Goal: Contribute content: Add original content to the website for others to see

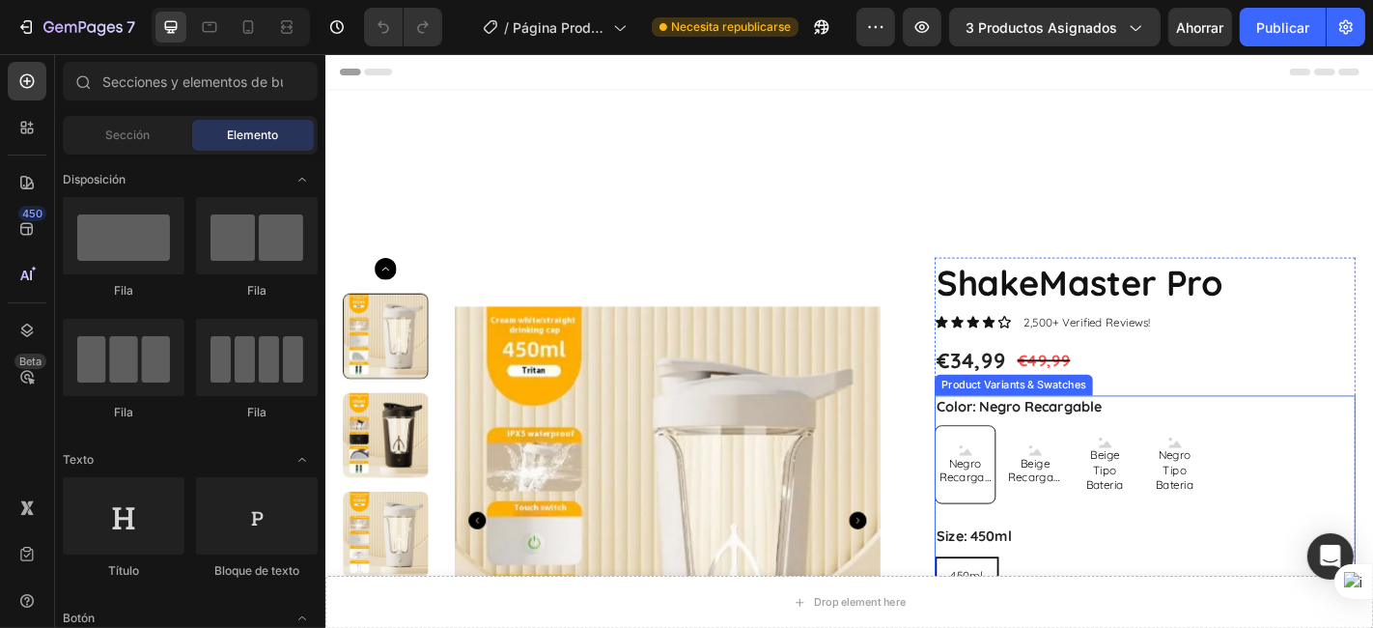
scroll to position [536, 0]
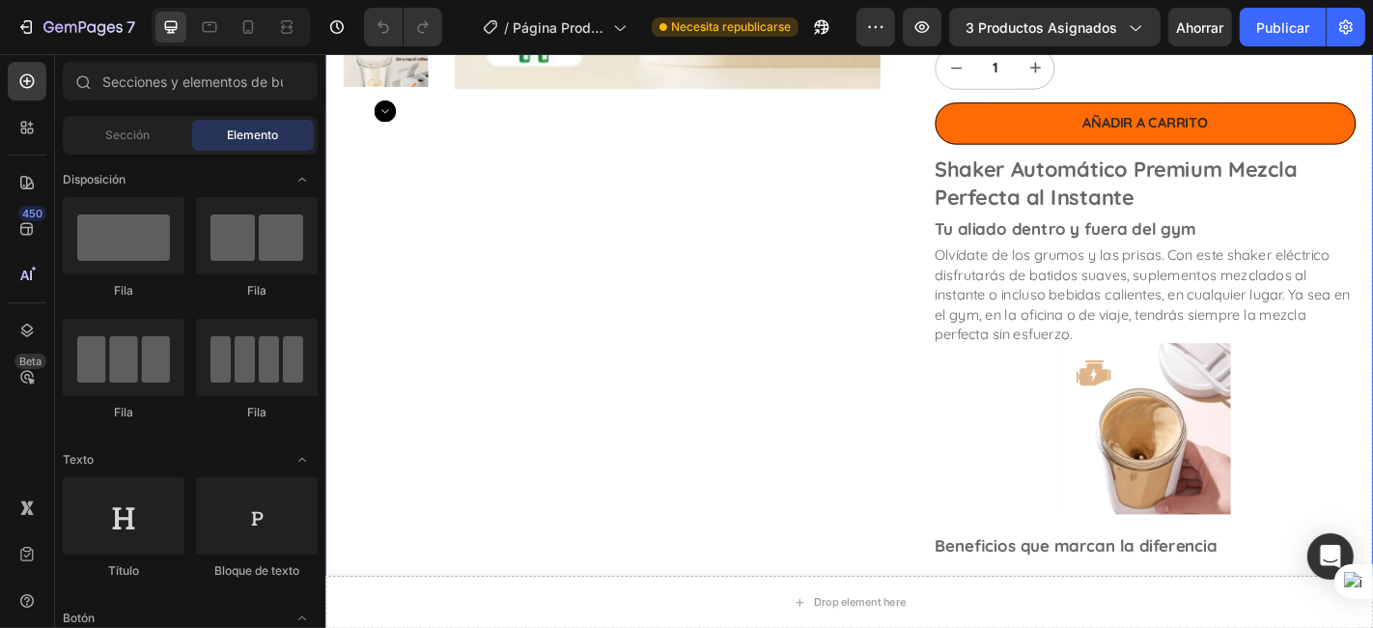
click at [834, 347] on div "Product Images" at bounding box center [641, 441] width 595 height 1752
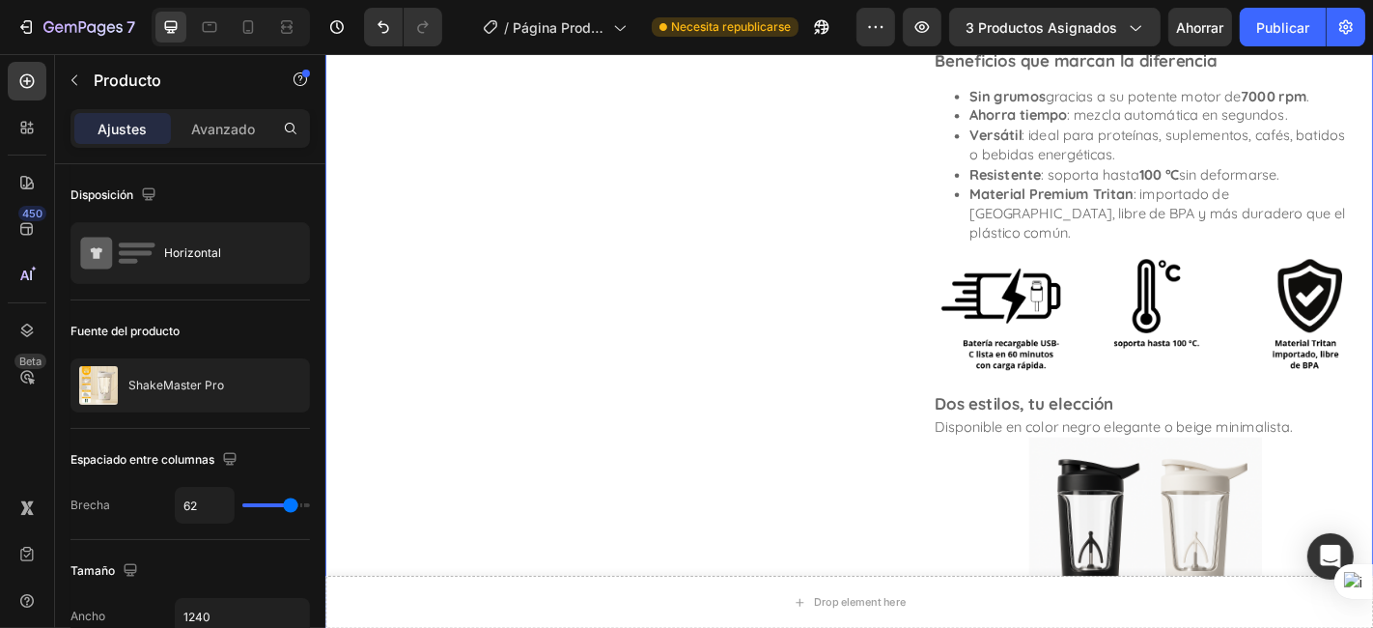
scroll to position [1608, 0]
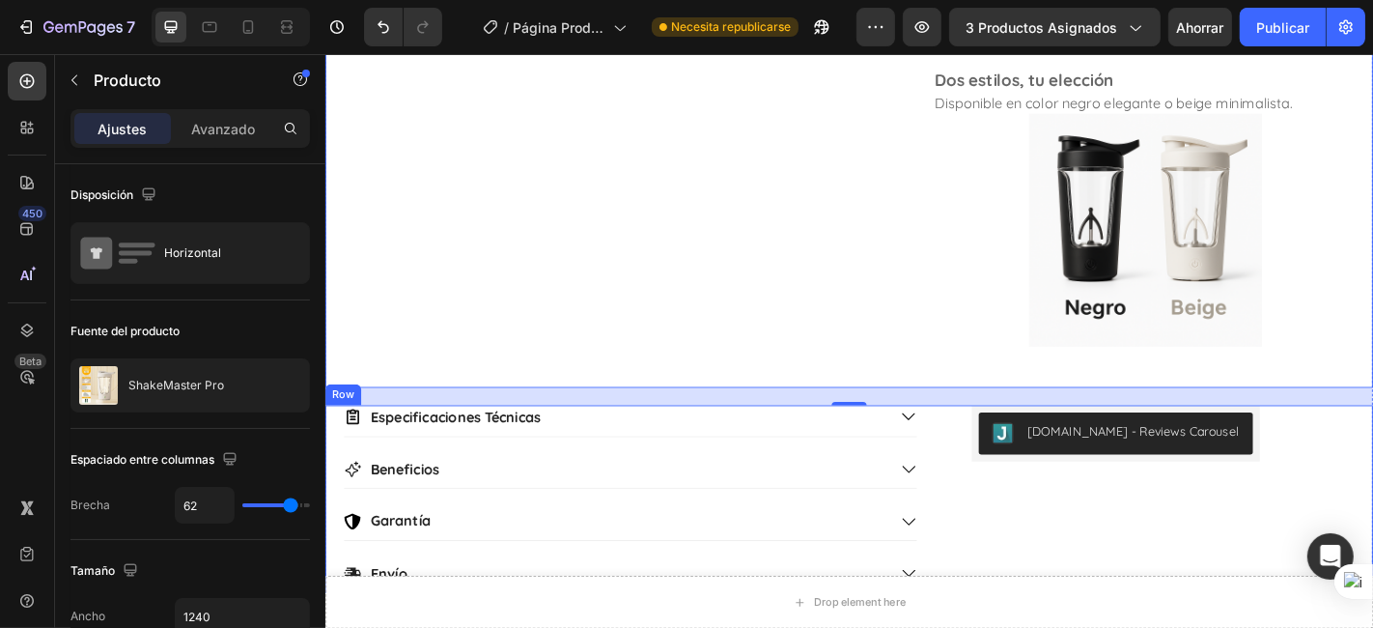
click at [1116, 509] on div "[DOMAIN_NAME] - Reviews Carousel [DOMAIN_NAME]" at bounding box center [1198, 546] width 319 height 208
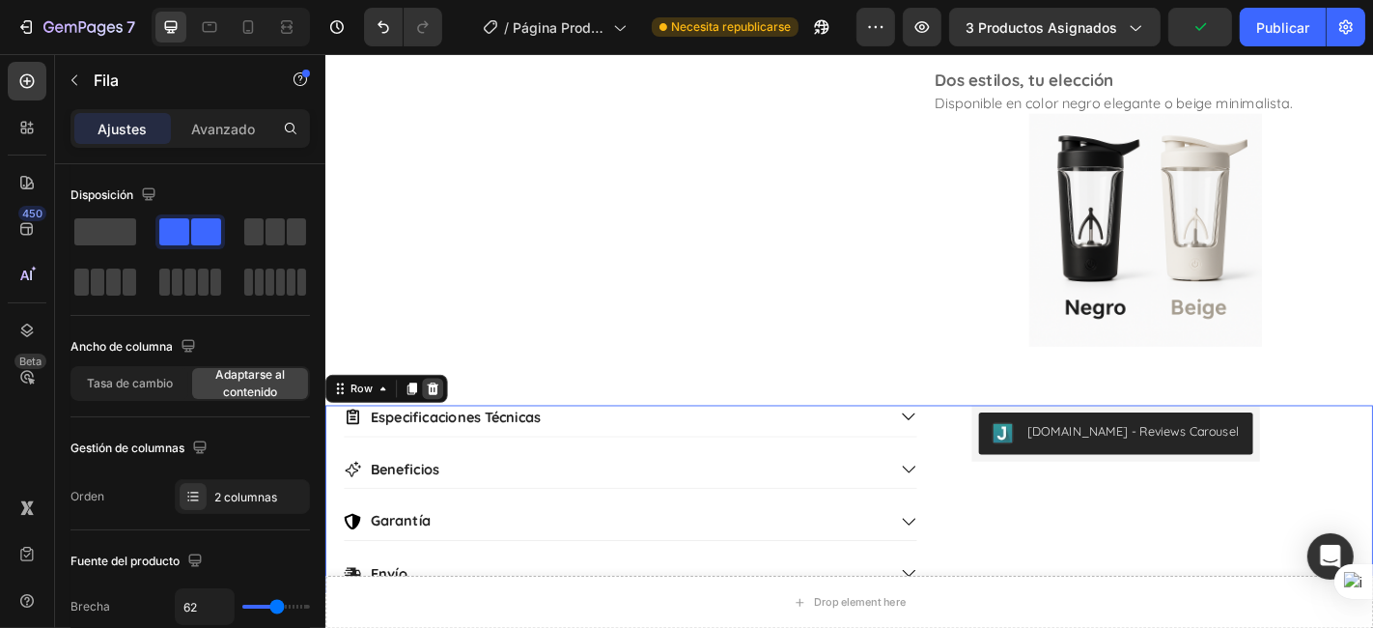
click at [433, 412] on div at bounding box center [443, 423] width 23 height 23
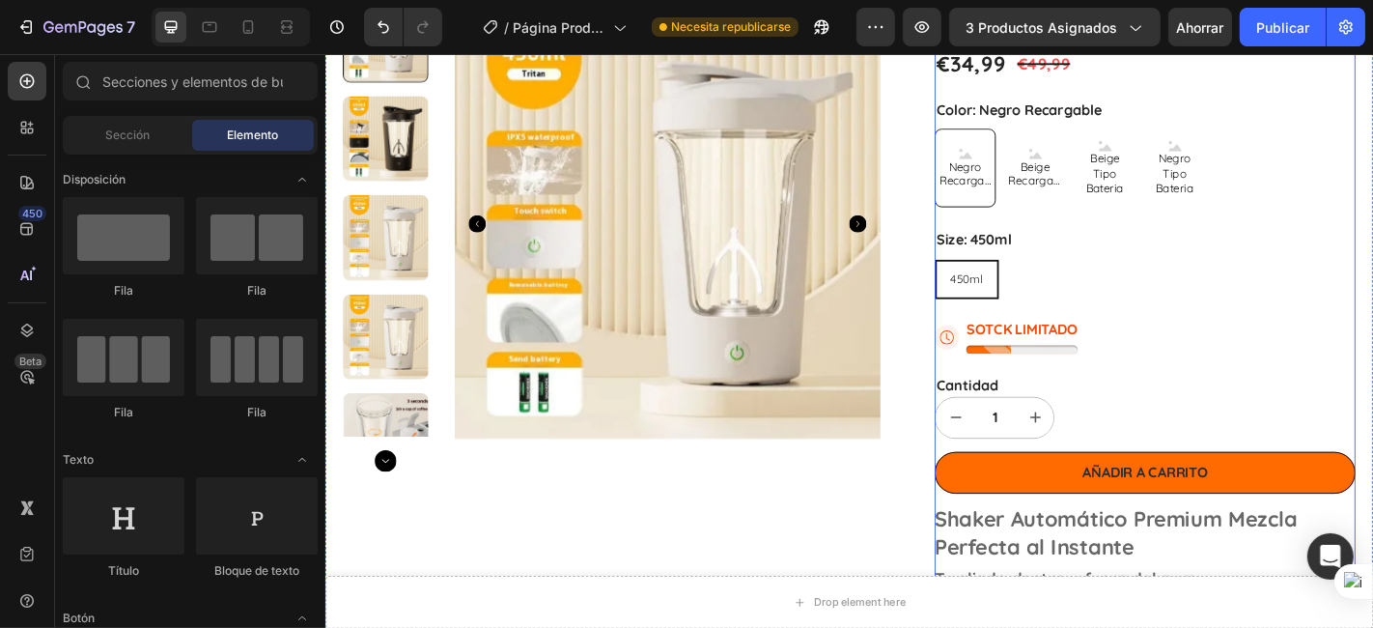
scroll to position [357, 0]
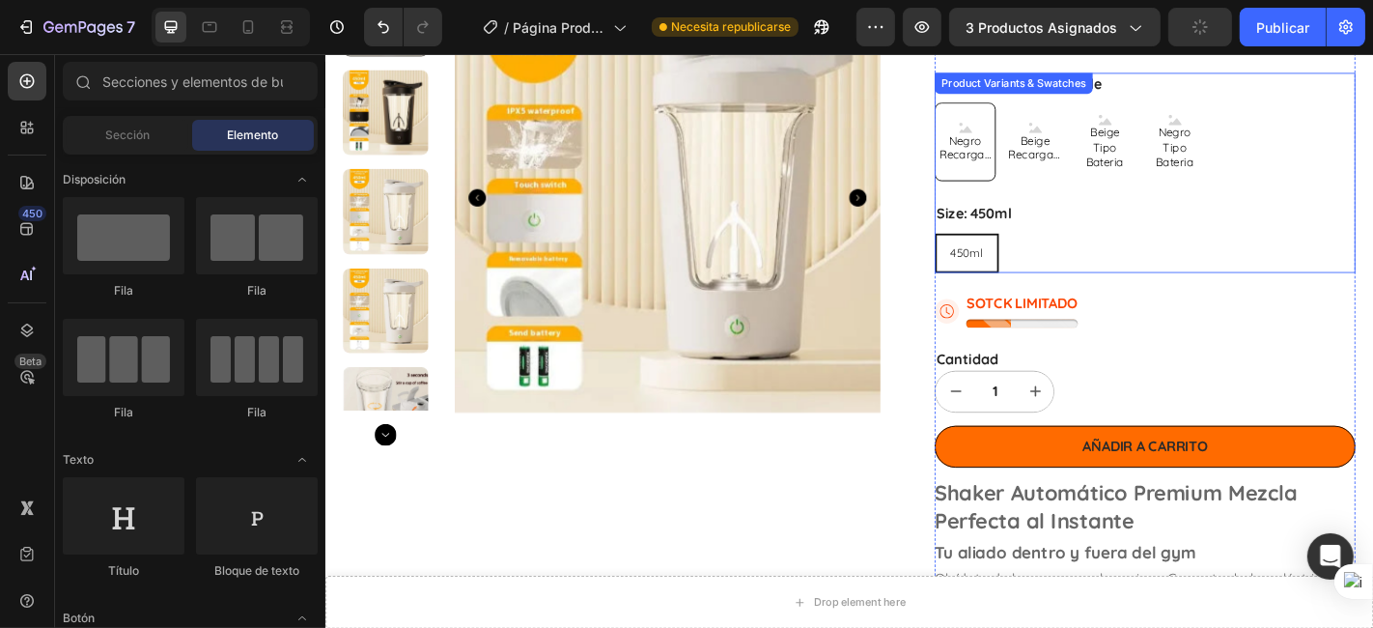
click at [1004, 229] on legend "Size: 450ml" at bounding box center [1041, 230] width 87 height 24
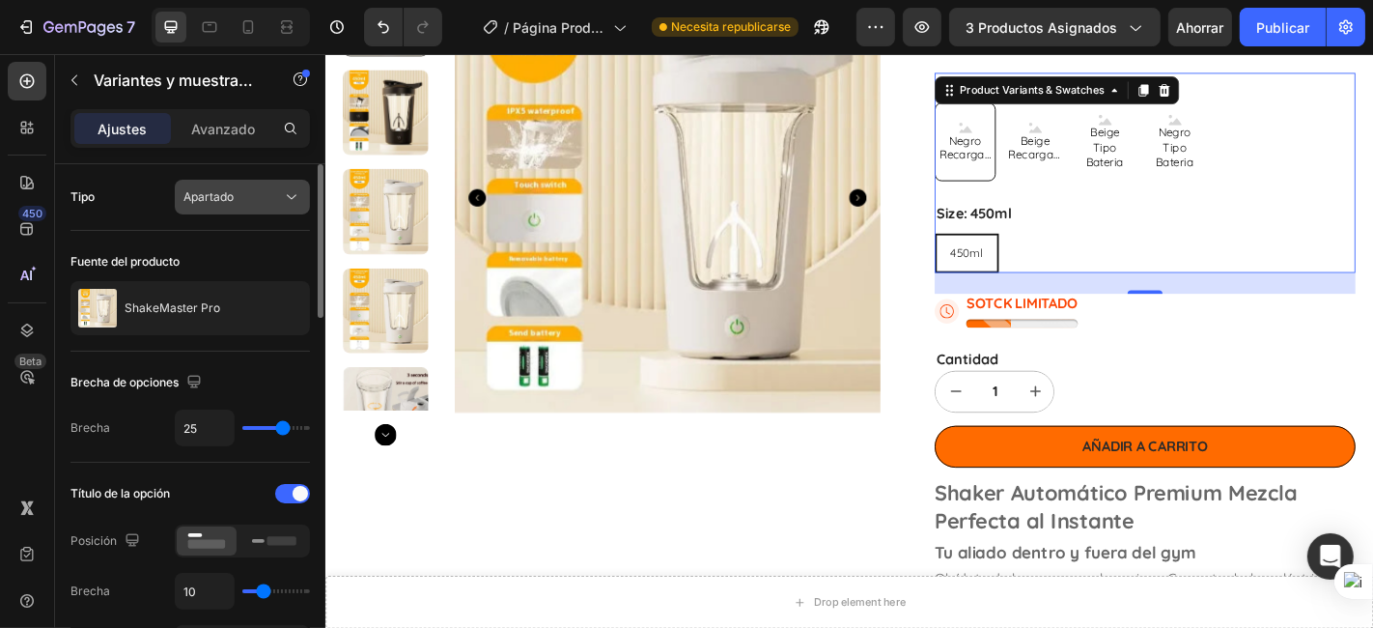
click at [245, 201] on div "Apartado" at bounding box center [232, 196] width 98 height 17
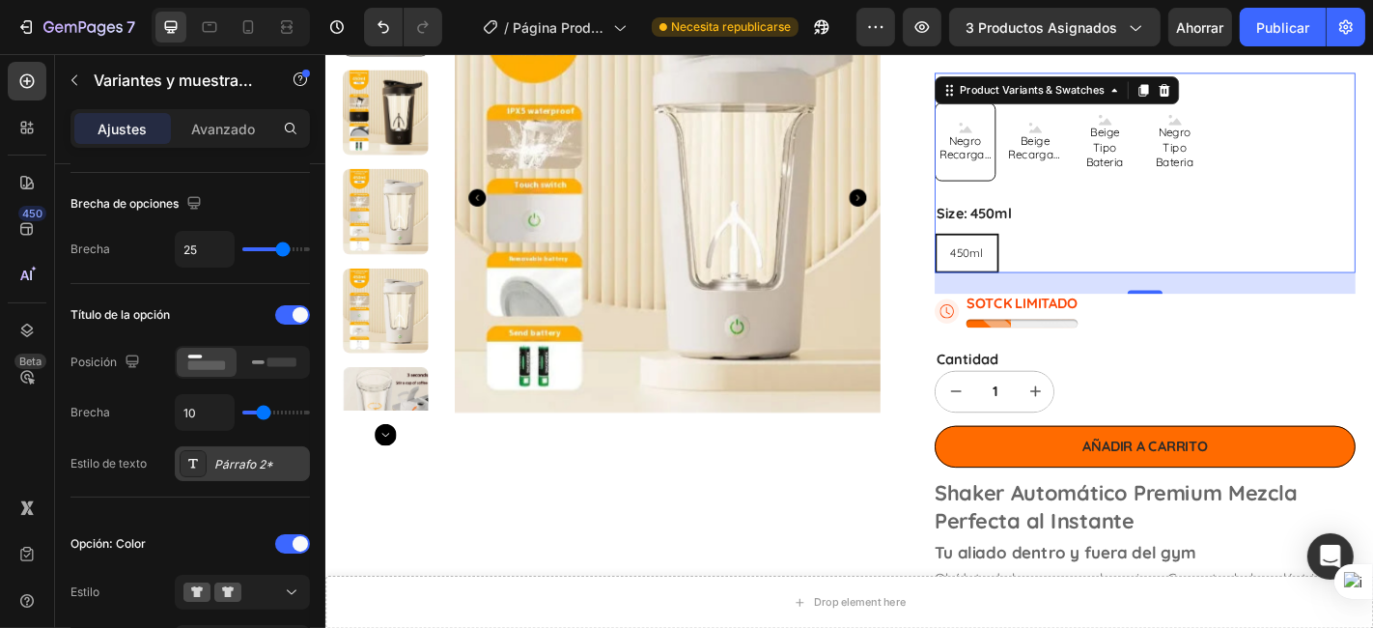
scroll to position [536, 0]
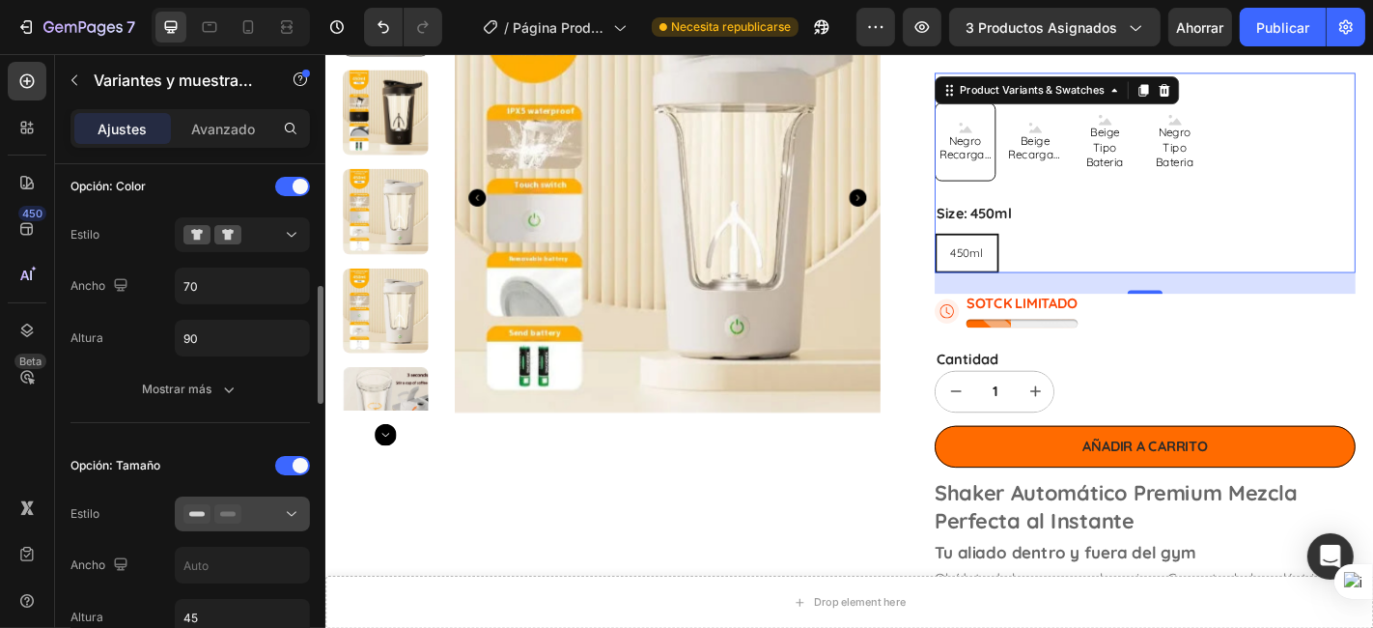
click at [233, 514] on icon at bounding box center [227, 513] width 27 height 19
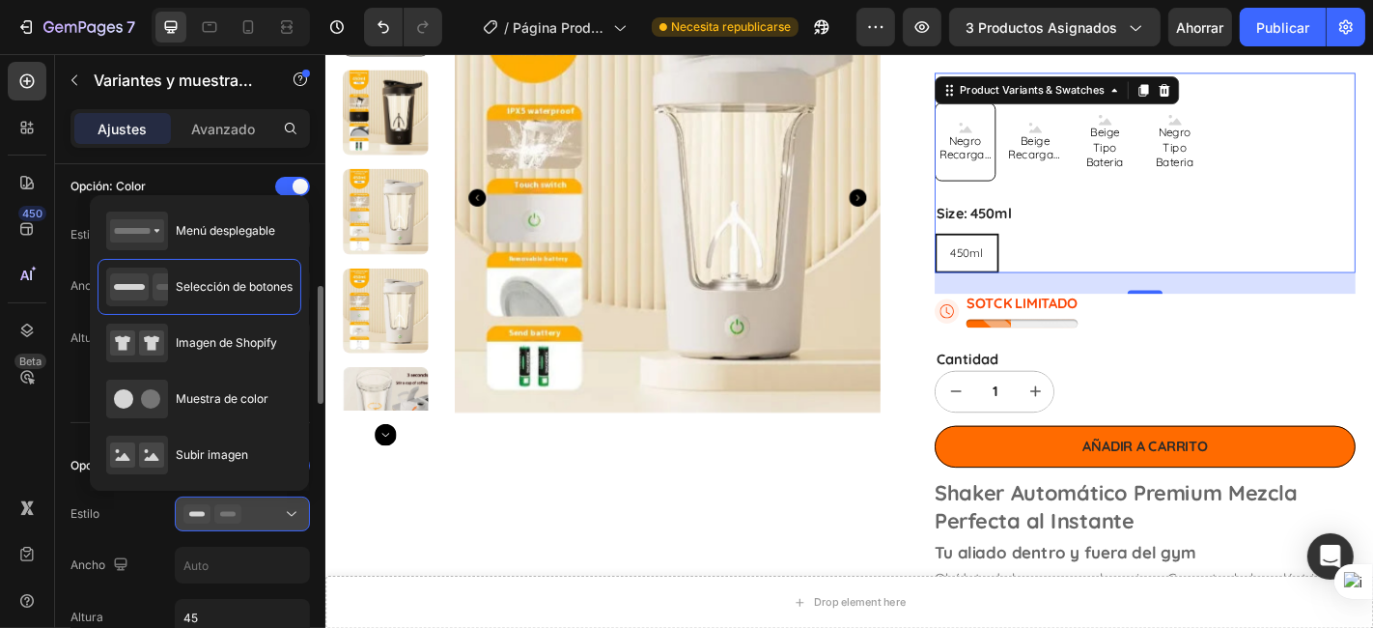
scroll to position [714, 0]
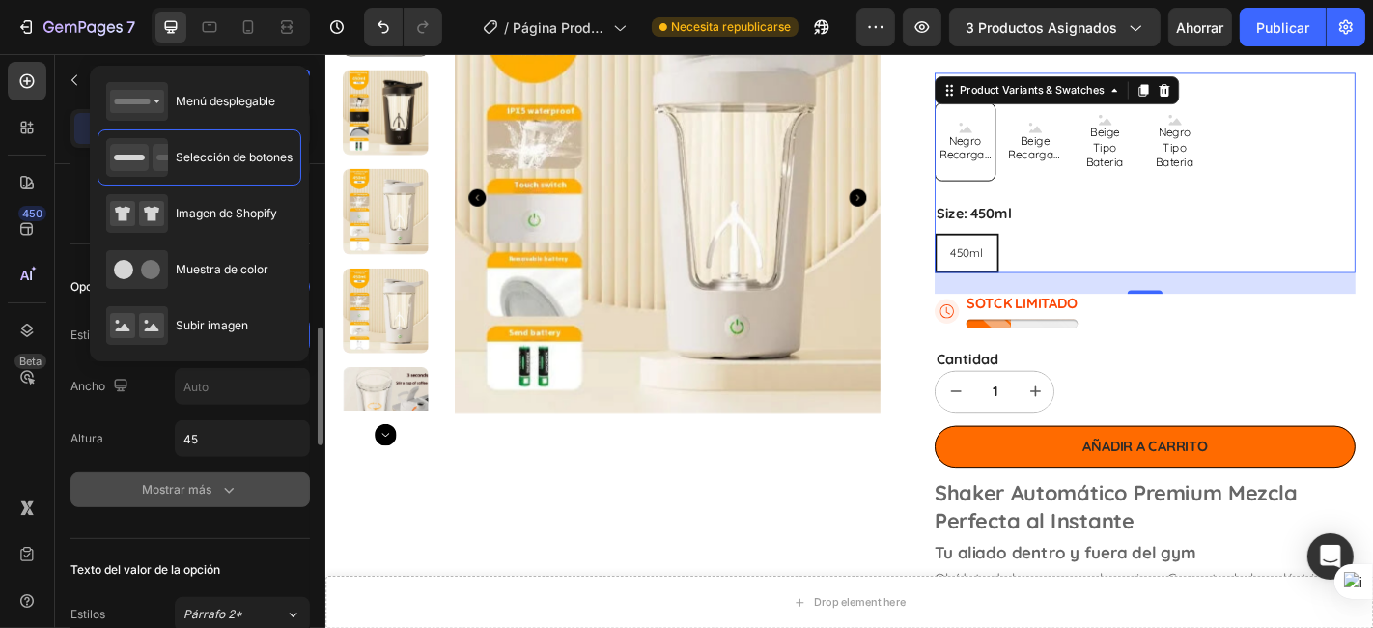
click at [205, 490] on font "Mostrar más" at bounding box center [177, 489] width 70 height 17
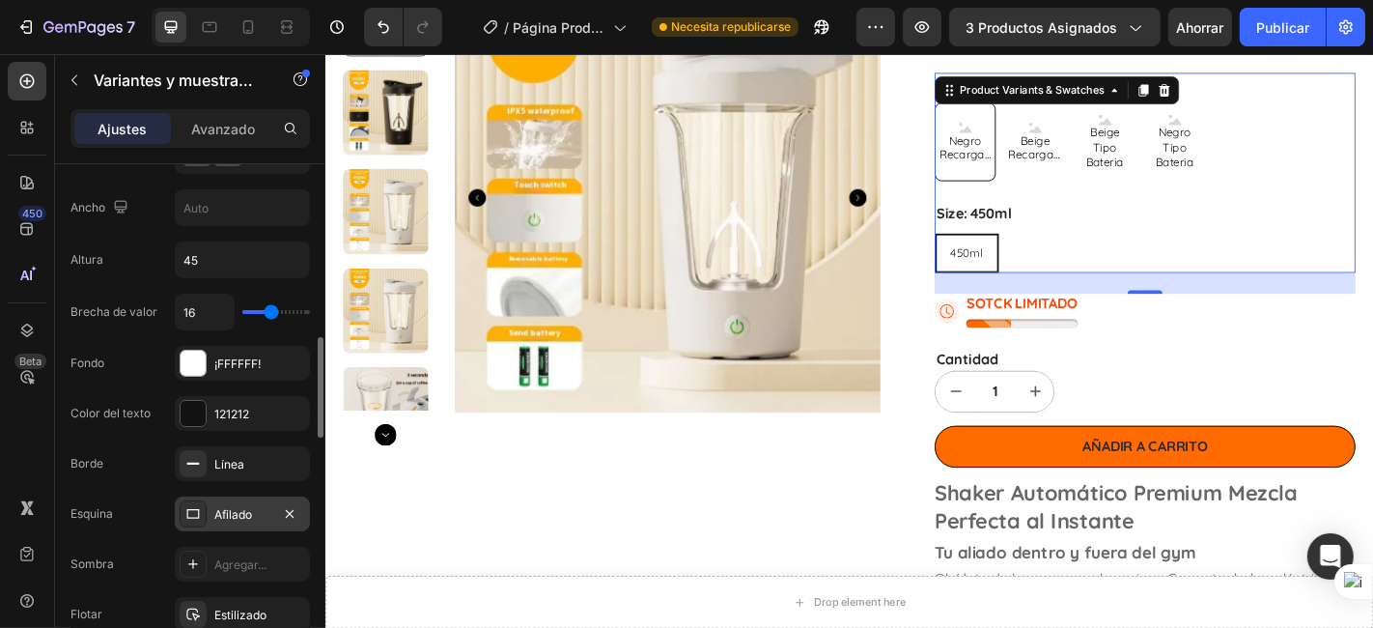
scroll to position [1251, 0]
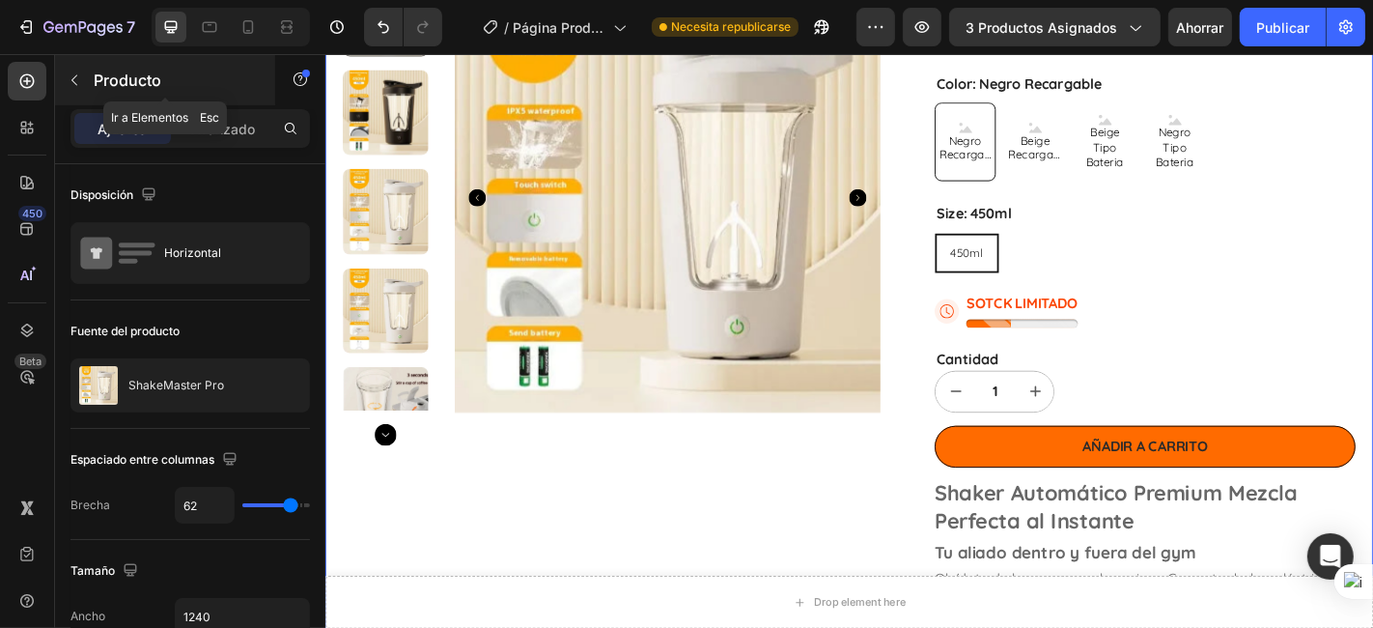
click at [69, 79] on icon "button" at bounding box center [74, 79] width 15 height 15
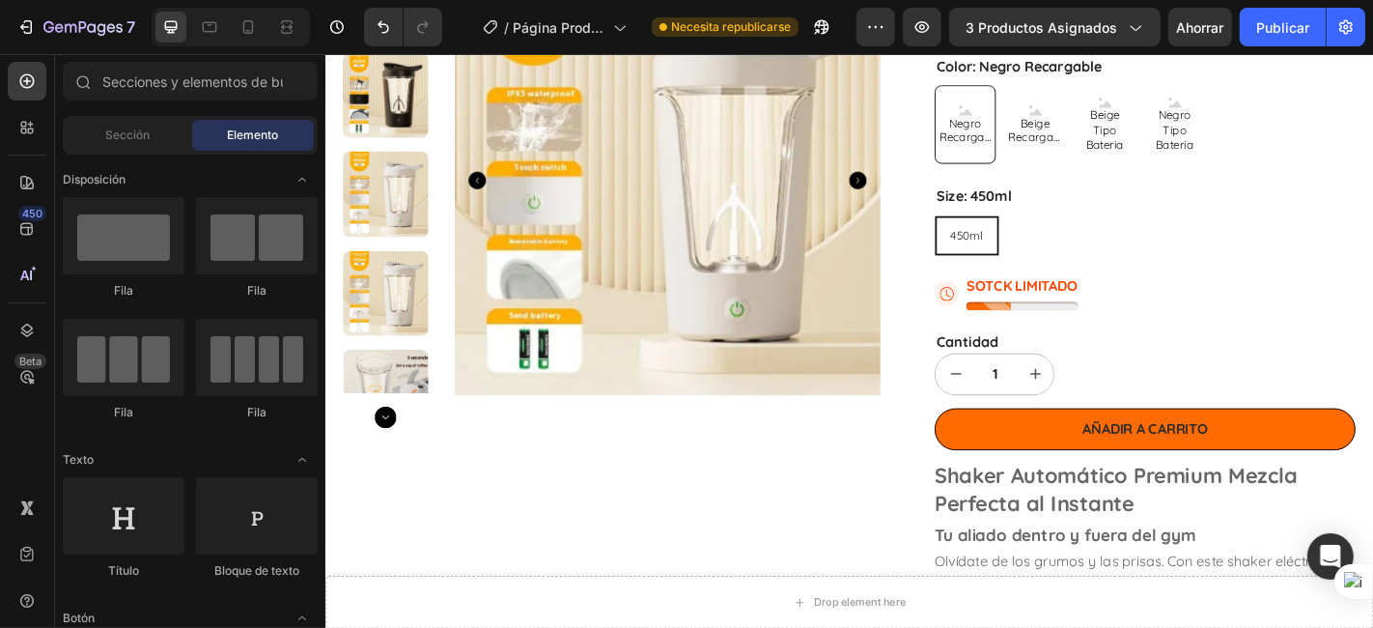
scroll to position [0, 0]
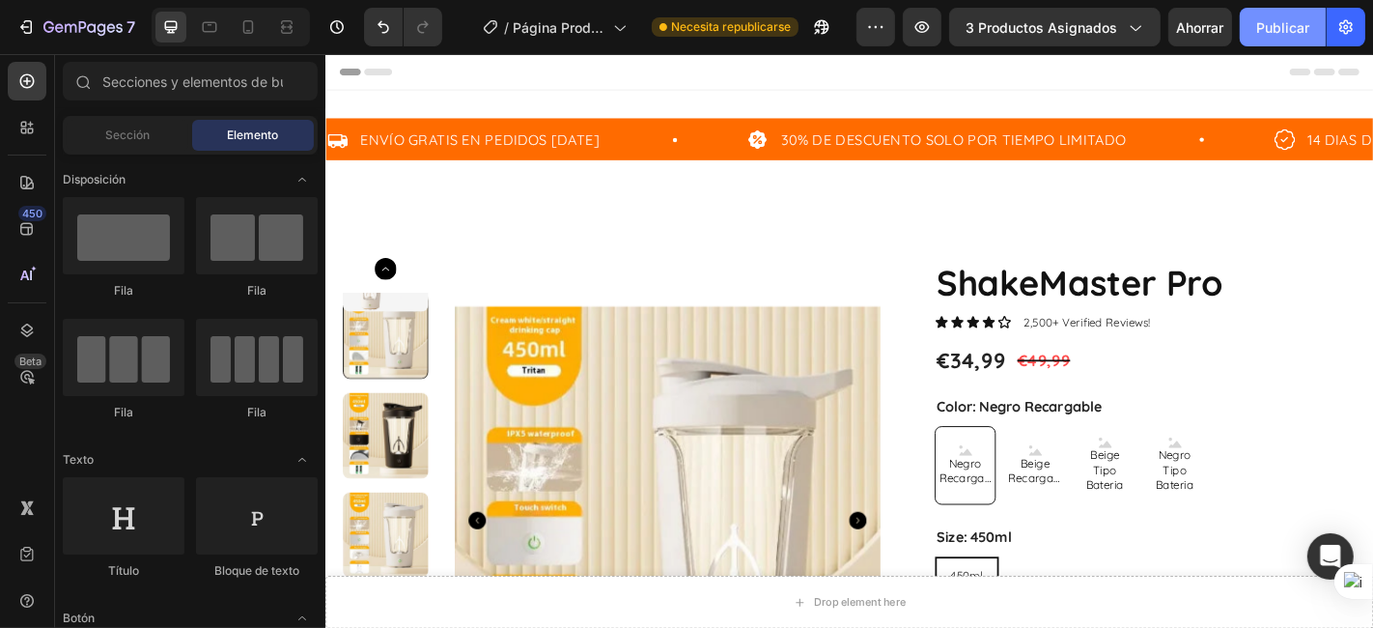
click at [1270, 24] on font "Publicar" at bounding box center [1282, 27] width 53 height 16
